Goal: Information Seeking & Learning: Understand process/instructions

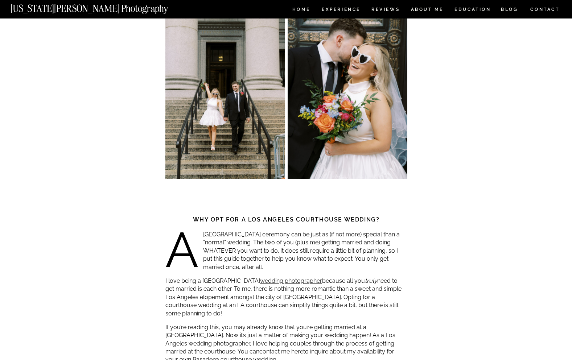
scroll to position [273, 0]
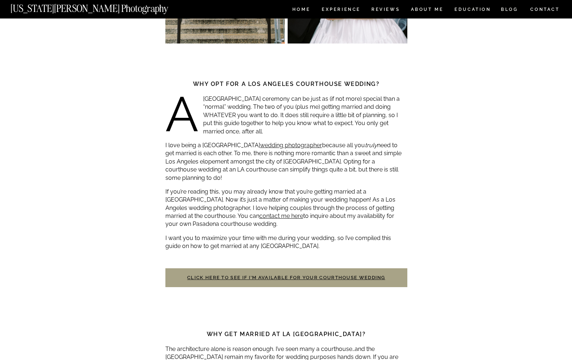
drag, startPoint x: 264, startPoint y: 107, endPoint x: 278, endPoint y: 132, distance: 29.4
click at [278, 132] on p "A [GEOGRAPHIC_DATA] ceremony can be just as (if not more) special than a “norma…" at bounding box center [286, 115] width 242 height 41
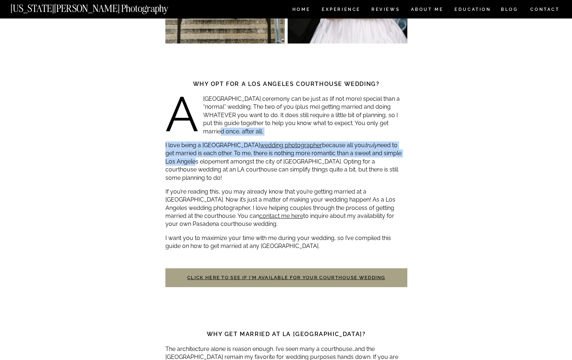
drag, startPoint x: 208, startPoint y: 134, endPoint x: 211, endPoint y: 164, distance: 30.0
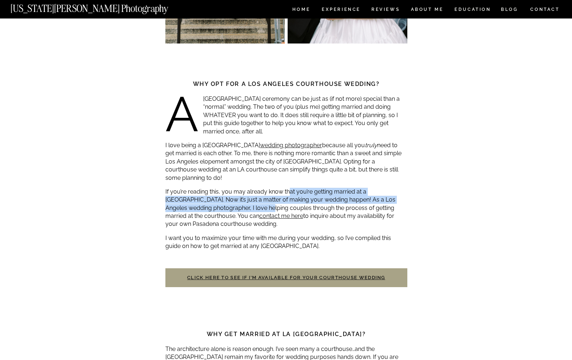
drag, startPoint x: 258, startPoint y: 191, endPoint x: 236, endPoint y: 201, distance: 24.0
click at [236, 201] on p "If you’re reading this, you may already know that you’re getting married at a […" at bounding box center [286, 208] width 242 height 41
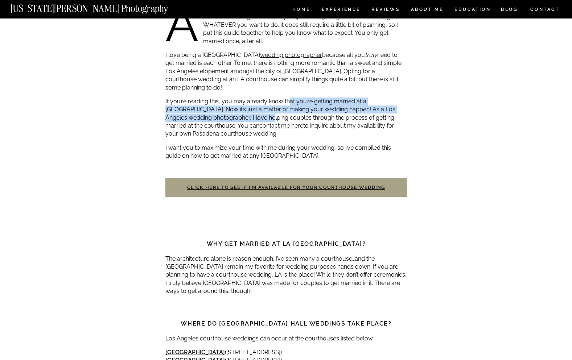
scroll to position [501, 0]
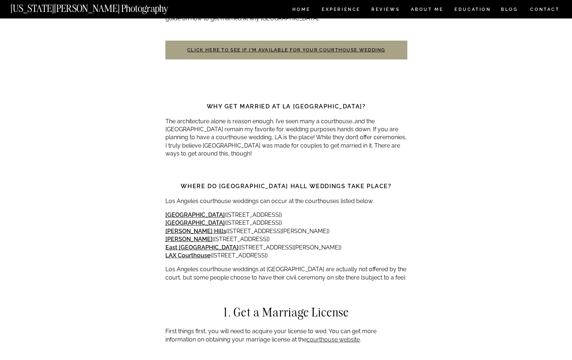
click at [187, 126] on p "The architecture alone is reason enough. I’ve seen many a courthouse…and the [G…" at bounding box center [286, 138] width 242 height 41
drag, startPoint x: 201, startPoint y: 136, endPoint x: 254, endPoint y: 136, distance: 52.6
click at [254, 136] on p "The architecture alone is reason enough. I’ve seen many a courthouse…and the [G…" at bounding box center [286, 138] width 242 height 41
copy p "[GEOGRAPHIC_DATA]"
click at [231, 183] on strong "Where do [GEOGRAPHIC_DATA] hall weddings take place?" at bounding box center [286, 186] width 211 height 7
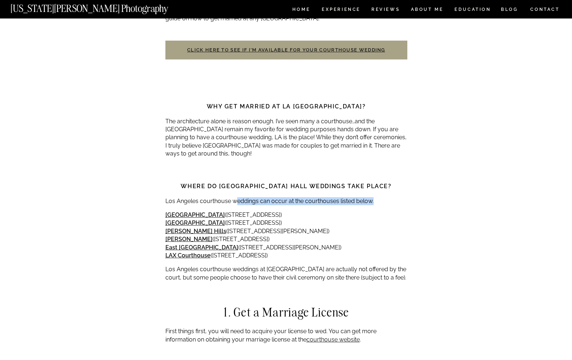
drag, startPoint x: 241, startPoint y: 189, endPoint x: 379, endPoint y: 194, distance: 138.3
click at [379, 197] on p "Los Angeles courthouse weddings can occur at the courthouses listed below." at bounding box center [286, 201] width 242 height 8
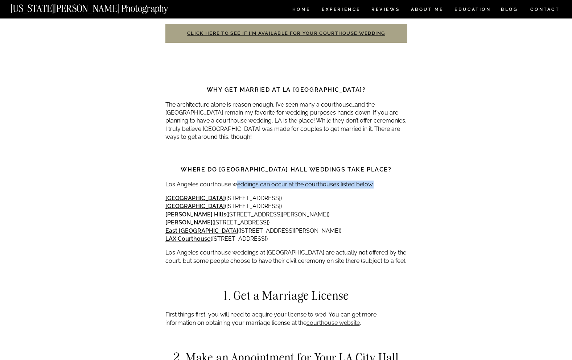
scroll to position [525, 0]
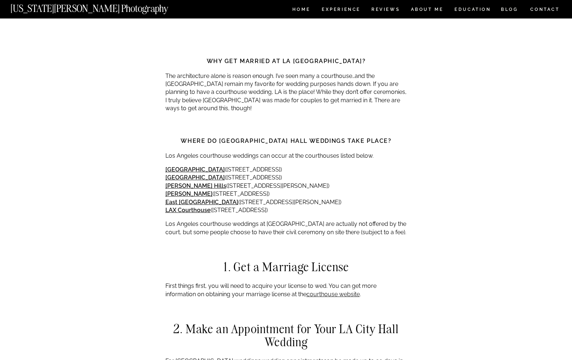
scroll to position [548, 0]
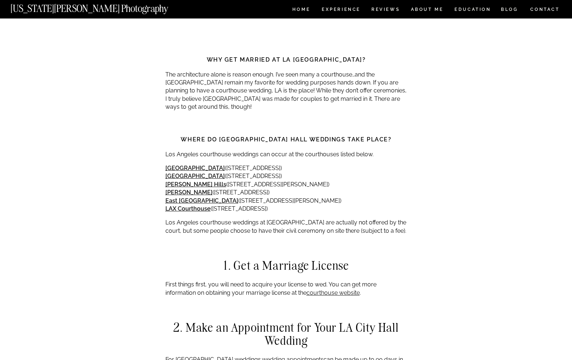
drag, startPoint x: 222, startPoint y: 174, endPoint x: 304, endPoint y: 180, distance: 82.9
click at [304, 180] on p "[GEOGRAPHIC_DATA] ([STREET_ADDRESS][GEOGRAPHIC_DATA][STREET_ADDRESS][PERSON_NAM…" at bounding box center [286, 188] width 242 height 49
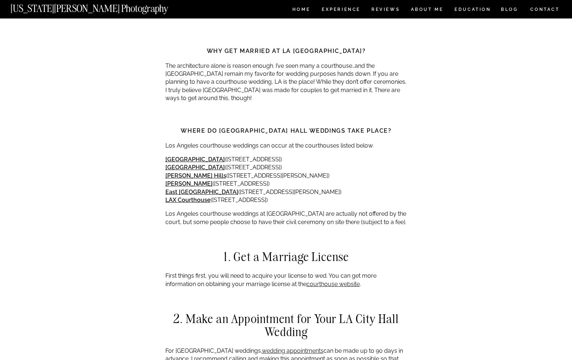
scroll to position [590, 0]
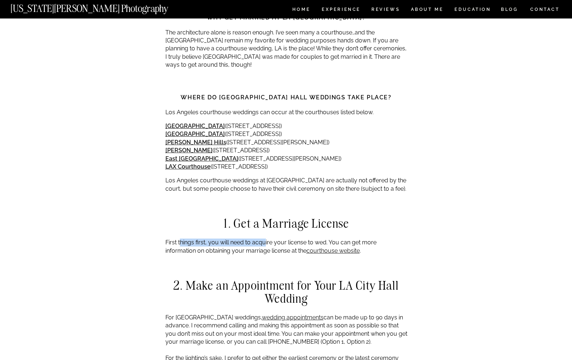
drag, startPoint x: 179, startPoint y: 235, endPoint x: 265, endPoint y: 237, distance: 86.0
click at [265, 239] on p "First things first, you will need to acquire your license to wed. You can get m…" at bounding box center [286, 247] width 242 height 16
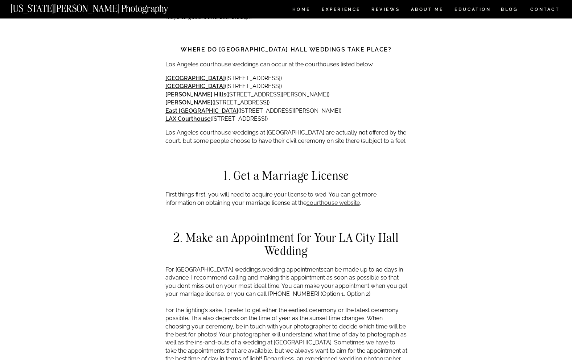
scroll to position [730, 0]
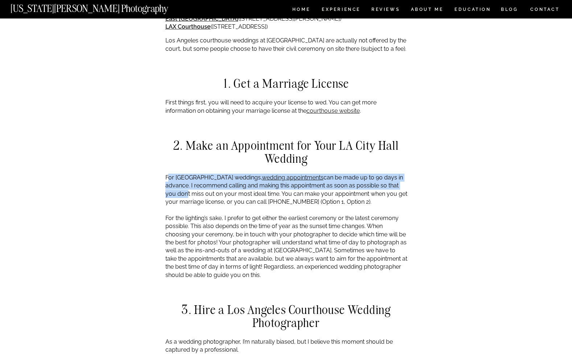
drag, startPoint x: 173, startPoint y: 175, endPoint x: 186, endPoint y: 188, distance: 18.2
click at [186, 188] on p "For [GEOGRAPHIC_DATA] weddings, wedding appointments can be made up to 90 days …" at bounding box center [286, 227] width 242 height 106
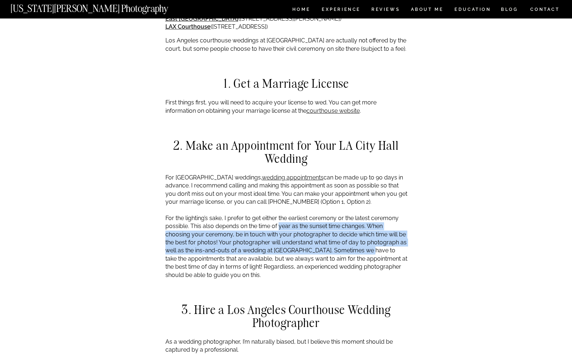
drag, startPoint x: 279, startPoint y: 219, endPoint x: 367, endPoint y: 240, distance: 90.3
click at [367, 240] on p "For [GEOGRAPHIC_DATA] weddings, wedding appointments can be made up to 90 days …" at bounding box center [286, 227] width 242 height 106
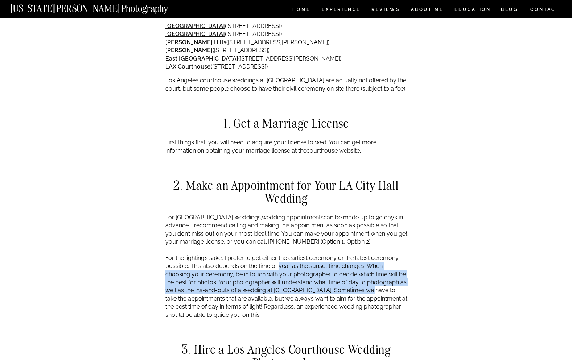
scroll to position [659, 0]
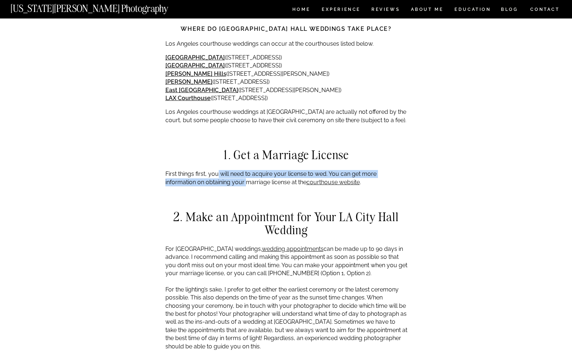
drag, startPoint x: 217, startPoint y: 170, endPoint x: 244, endPoint y: 172, distance: 27.7
click at [244, 172] on p "First things first, you will need to acquire your license to wed. You can get m…" at bounding box center [286, 178] width 242 height 16
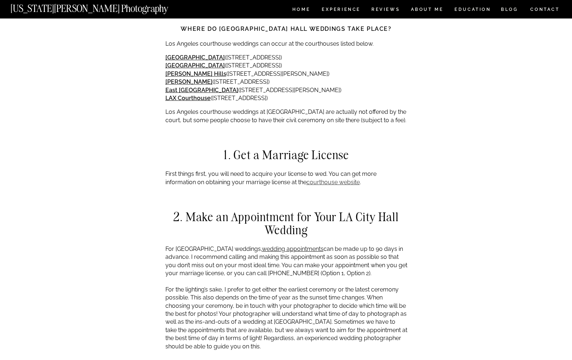
click at [331, 179] on link "courthouse website" at bounding box center [332, 182] width 53 height 7
